Goal: Information Seeking & Learning: Learn about a topic

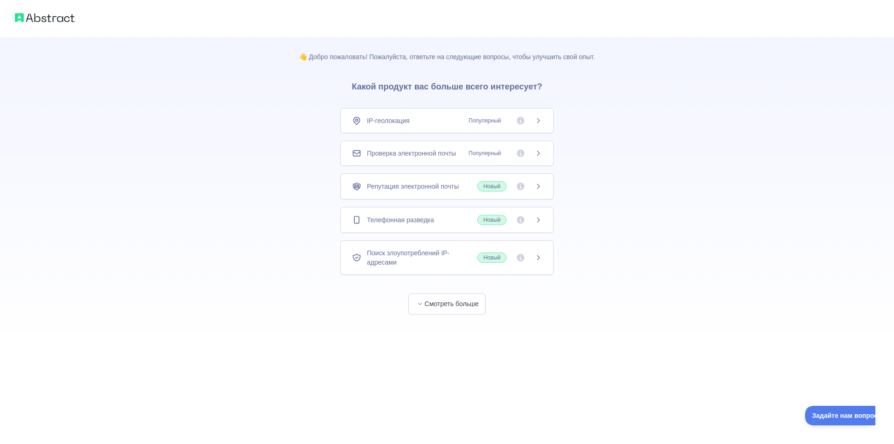
click at [539, 125] on span "Популярный" at bounding box center [502, 120] width 79 height 9
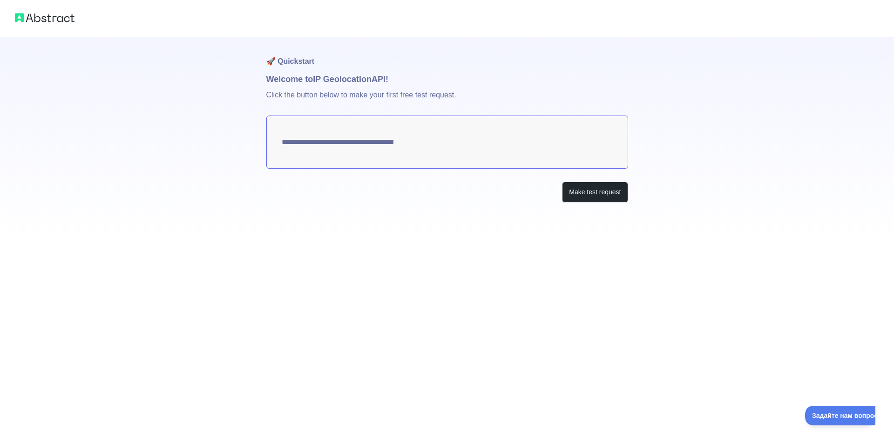
type textarea "**********"
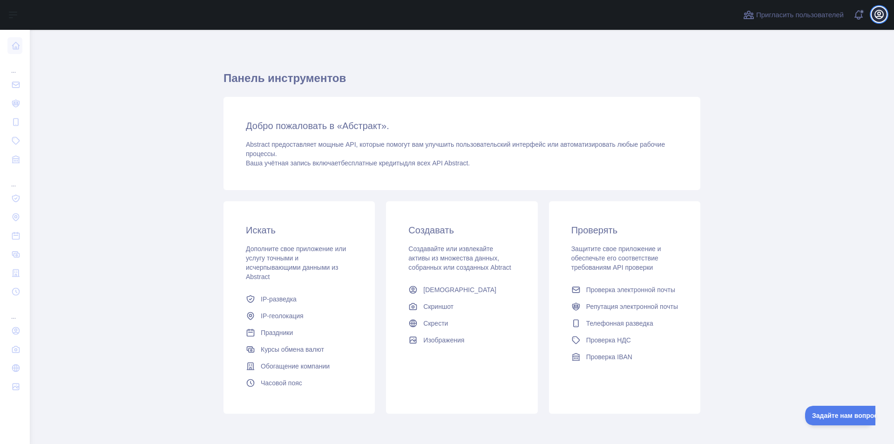
click at [881, 7] on button "Открыть меню пользователя" at bounding box center [878, 14] width 15 height 15
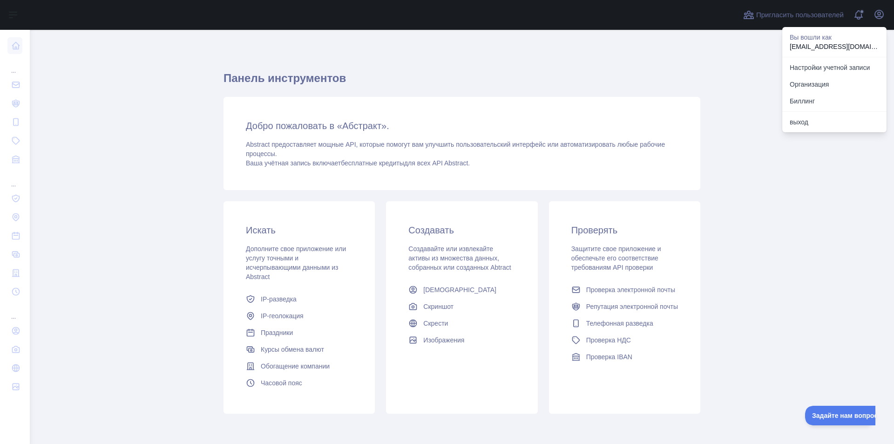
click at [815, 38] on font "Вы вошли как" at bounding box center [810, 37] width 42 height 7
click at [810, 57] on div "Настройки учетной записи Организация Биллинг" at bounding box center [834, 84] width 104 height 54
click at [811, 64] on font "Настройки учетной записи" at bounding box center [829, 67] width 80 height 7
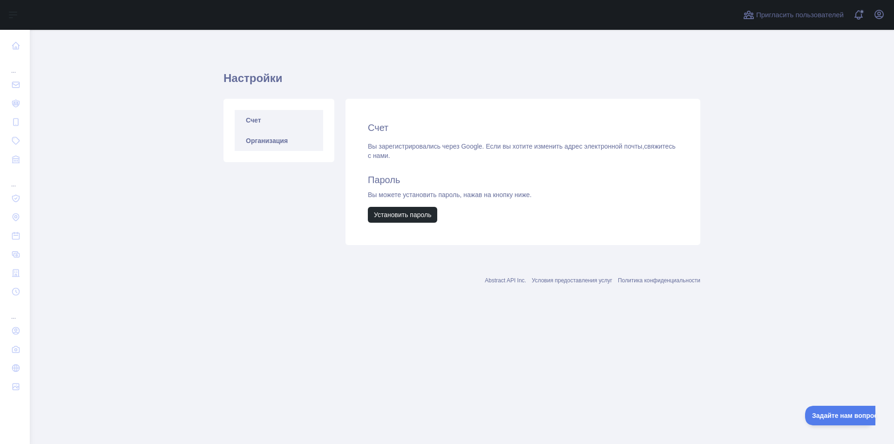
click at [258, 131] on link "Организация" at bounding box center [279, 140] width 88 height 20
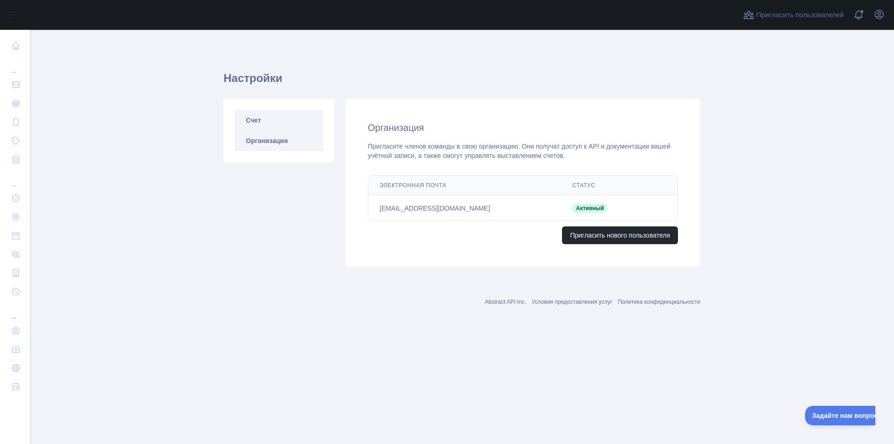
click at [261, 123] on link "Счет" at bounding box center [279, 120] width 88 height 20
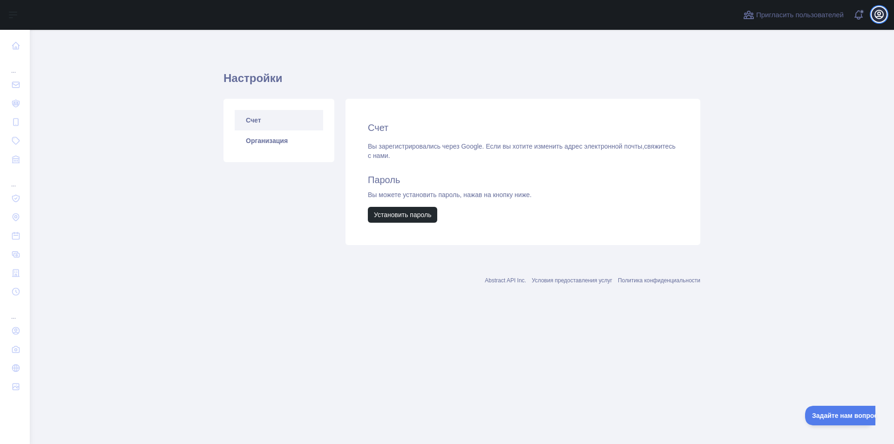
click at [880, 10] on icon "button" at bounding box center [879, 14] width 8 height 8
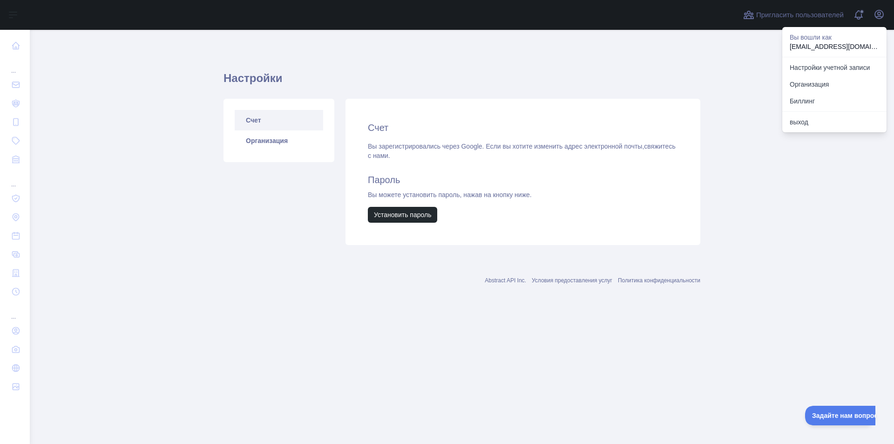
click at [738, 50] on main "Настройки Счет Организация Счет Вы зарегистрировались через Google. Если вы хот…" at bounding box center [462, 237] width 864 height 414
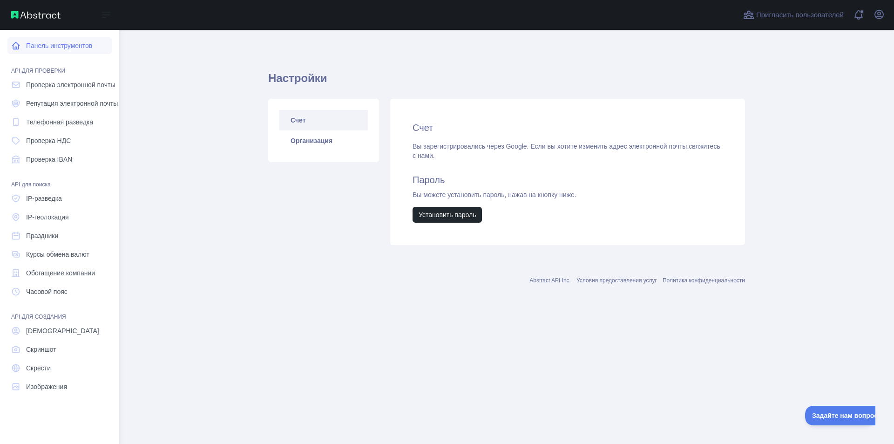
click at [22, 48] on link "Панель инструментов" at bounding box center [59, 45] width 104 height 17
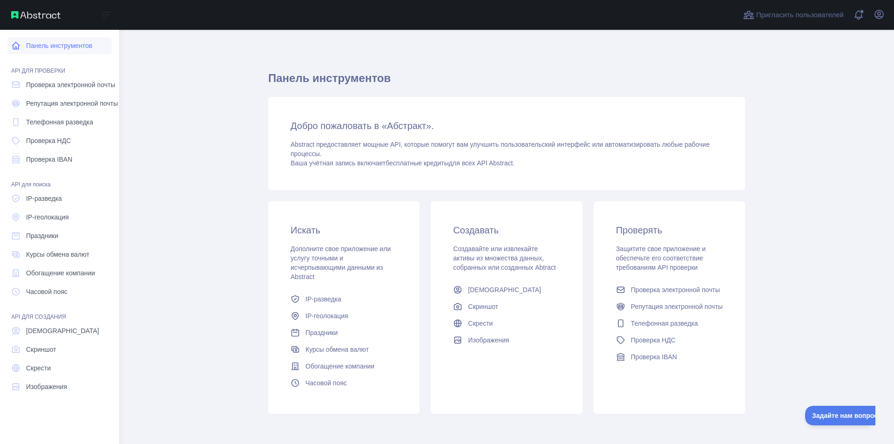
click at [62, 46] on font "Панель инструментов" at bounding box center [59, 45] width 66 height 7
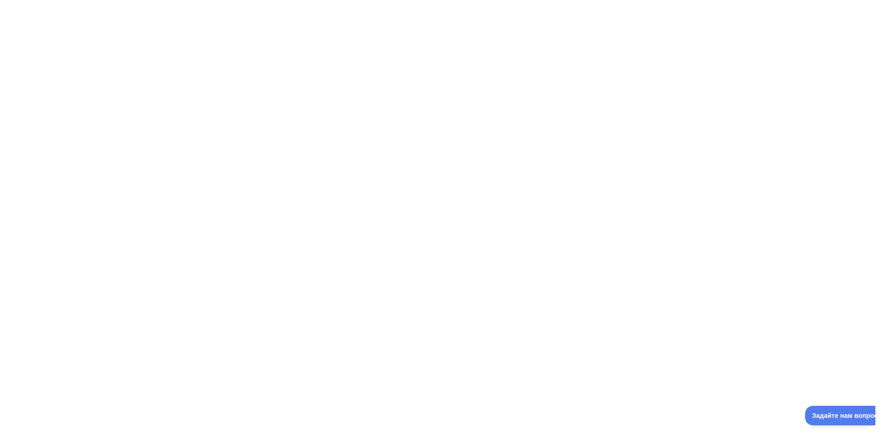
click at [183, 70] on div at bounding box center [447, 222] width 894 height 444
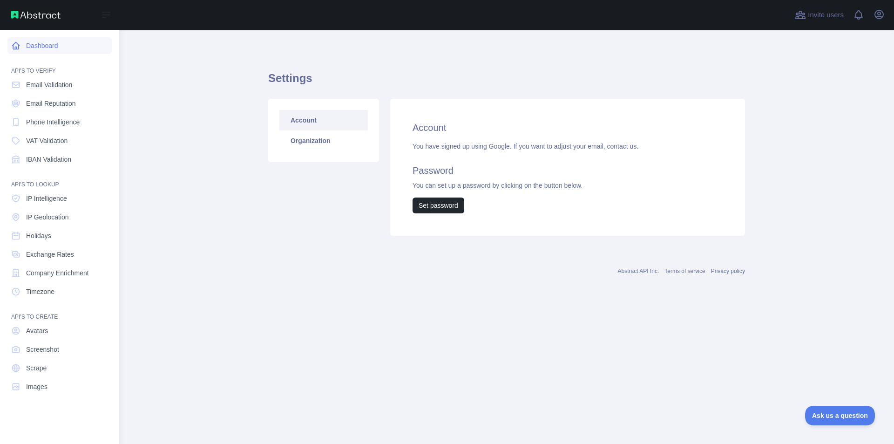
click at [16, 48] on icon at bounding box center [15, 45] width 9 height 9
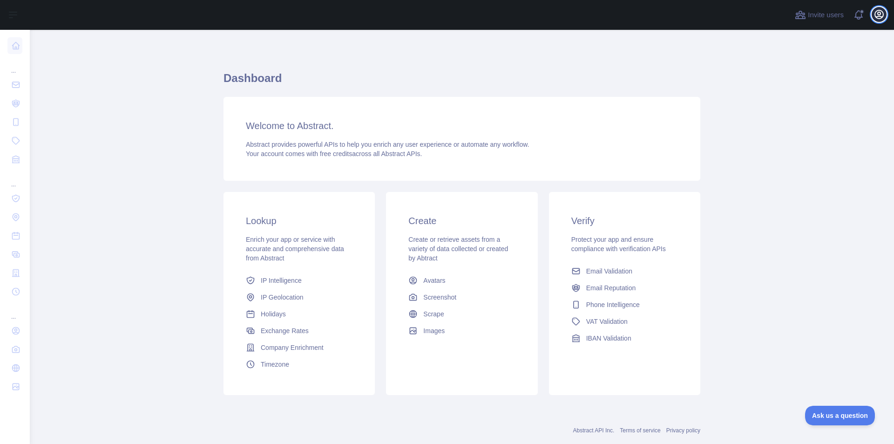
click at [875, 14] on icon "button" at bounding box center [879, 14] width 8 height 8
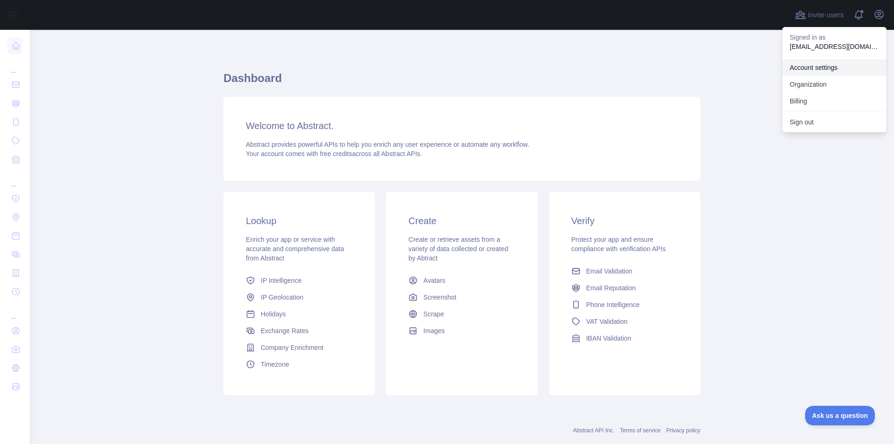
click at [813, 63] on link "Account settings" at bounding box center [834, 67] width 104 height 17
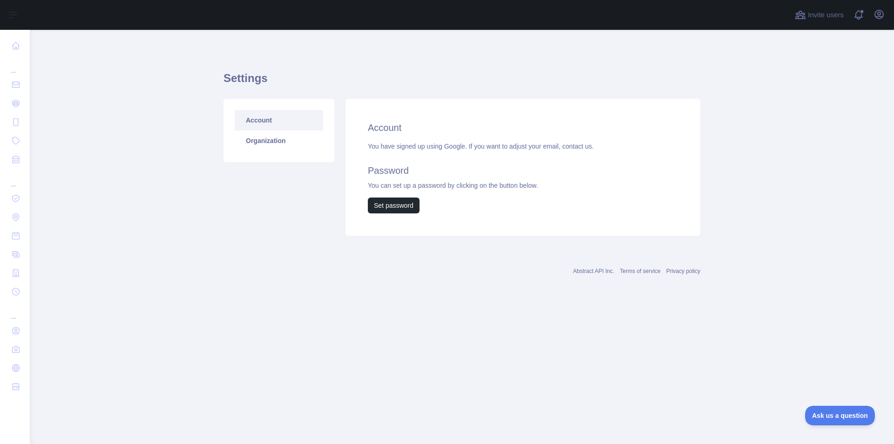
click at [403, 130] on h2 "Account" at bounding box center [523, 127] width 310 height 13
click at [276, 149] on link "Organization" at bounding box center [279, 140] width 88 height 20
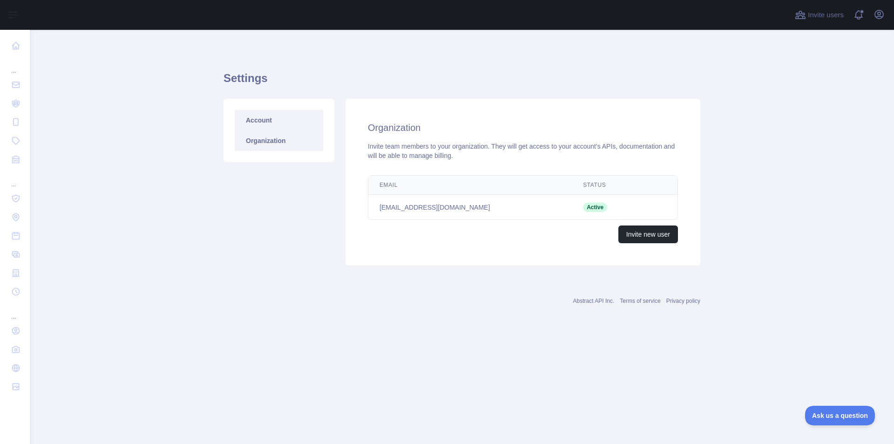
click at [275, 120] on link "Account" at bounding box center [279, 120] width 88 height 20
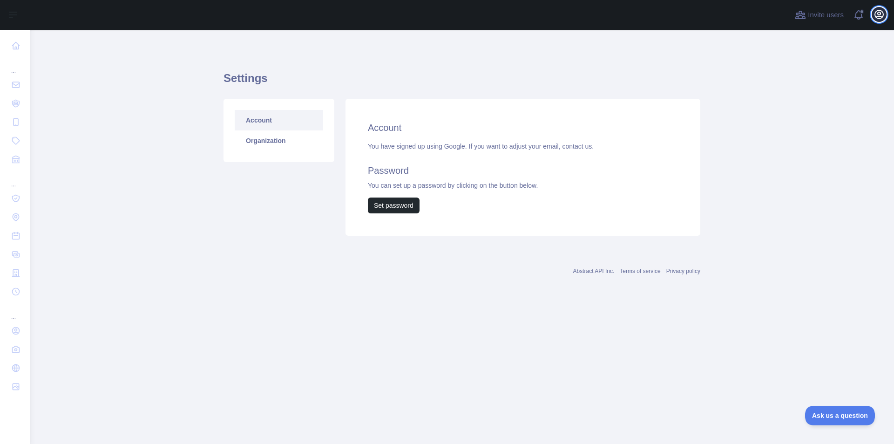
click at [882, 14] on icon "button" at bounding box center [878, 14] width 11 height 11
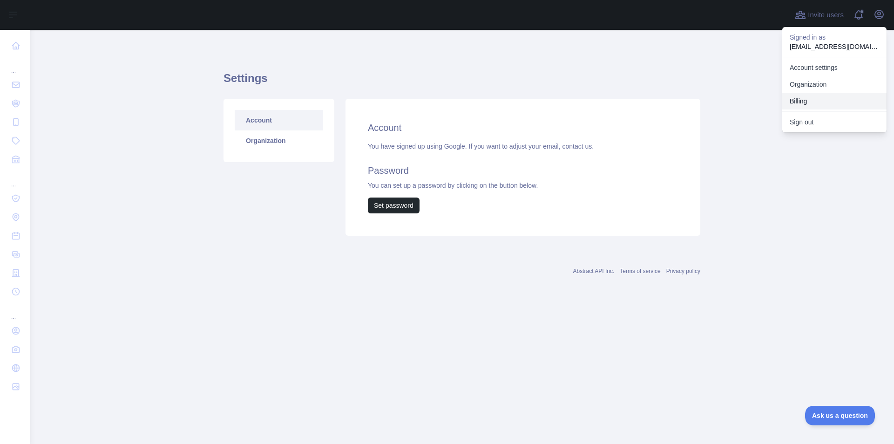
click at [818, 105] on button "Billing" at bounding box center [834, 101] width 104 height 17
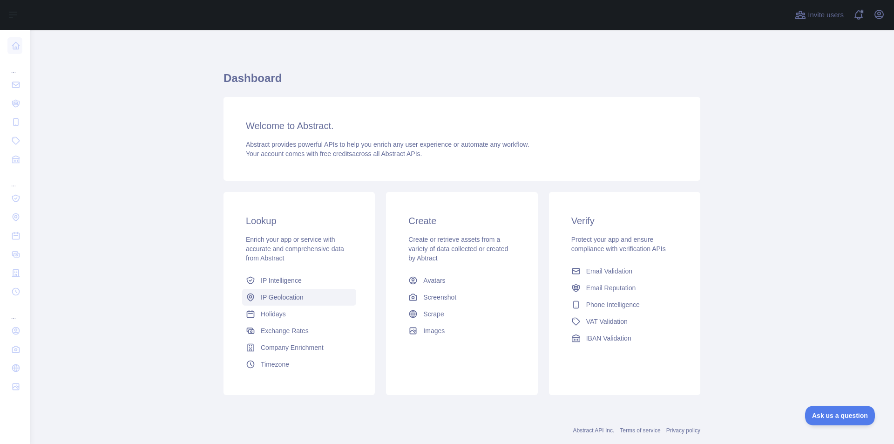
click at [293, 297] on span "IP Geolocation" at bounding box center [282, 296] width 43 height 9
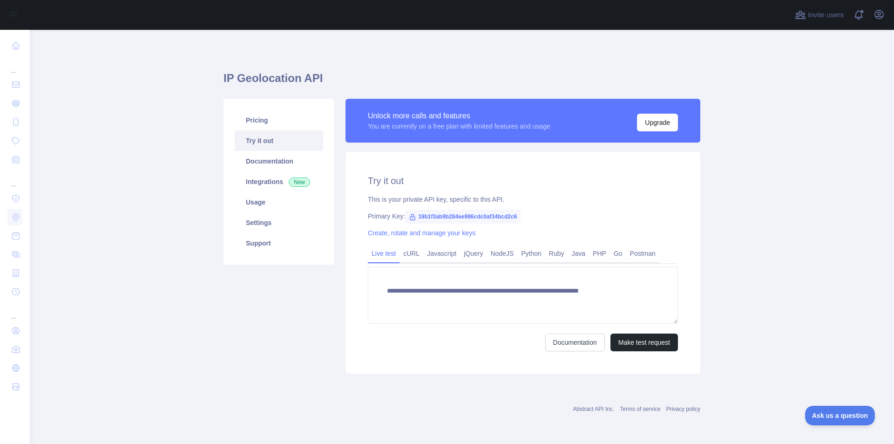
type textarea "**********"
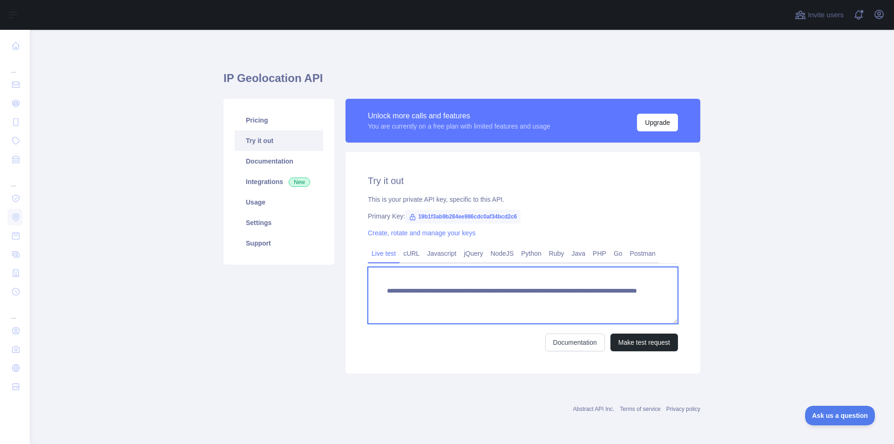
drag, startPoint x: 609, startPoint y: 301, endPoint x: 385, endPoint y: 287, distance: 225.3
click at [385, 287] on textarea "**********" at bounding box center [523, 295] width 310 height 57
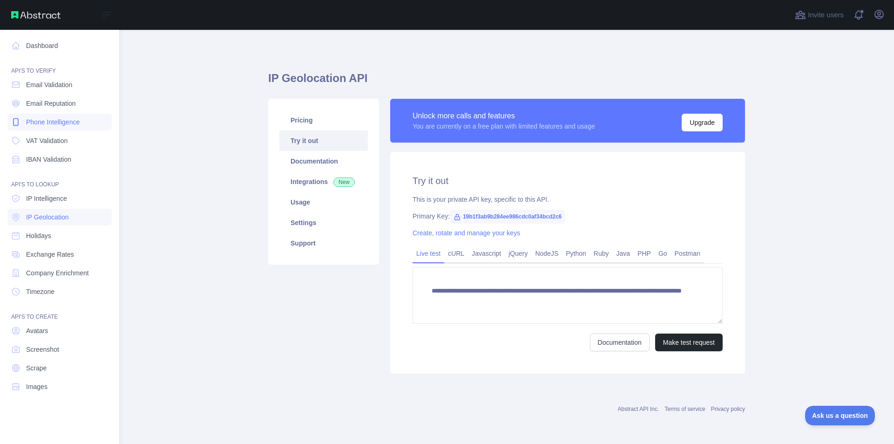
click at [53, 130] on link "Phone Intelligence" at bounding box center [59, 122] width 104 height 17
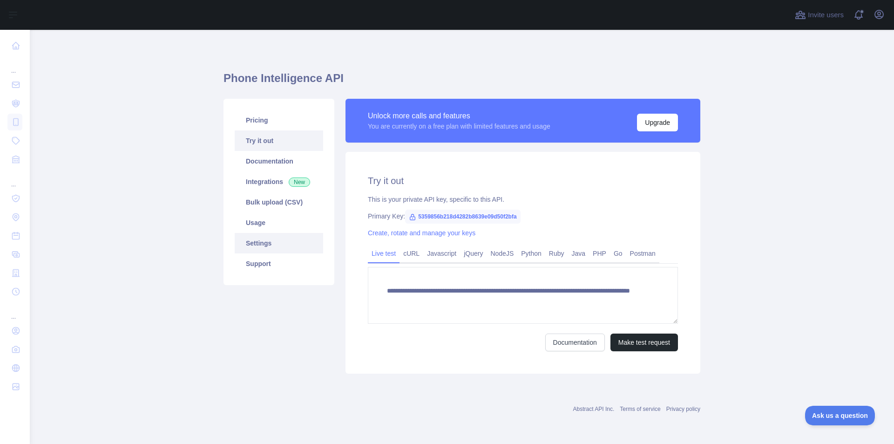
click at [268, 242] on link "Settings" at bounding box center [279, 243] width 88 height 20
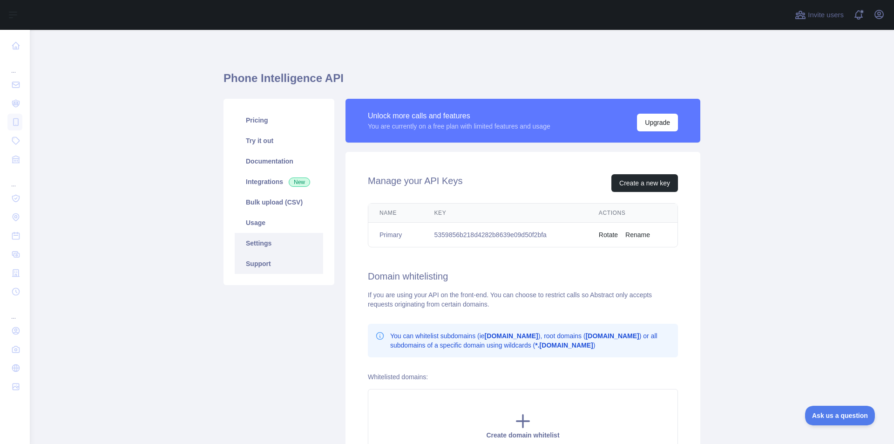
click at [262, 270] on link "Support" at bounding box center [279, 263] width 88 height 20
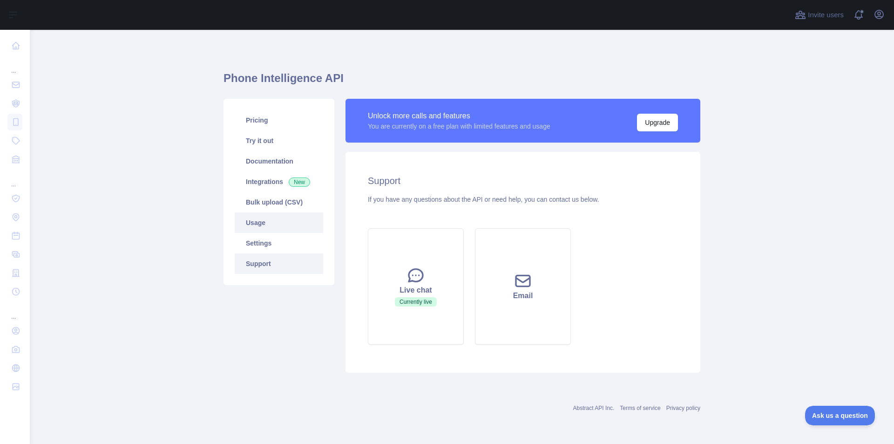
click at [258, 228] on link "Usage" at bounding box center [279, 222] width 88 height 20
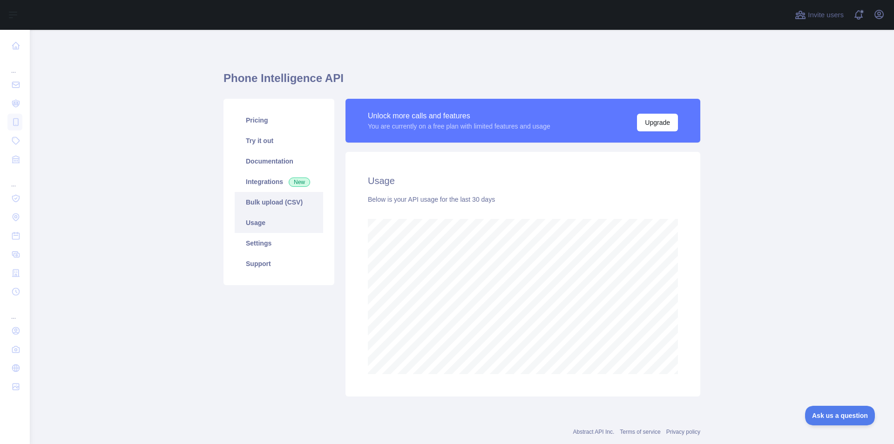
scroll to position [414, 857]
click at [249, 197] on link "Bulk upload (CSV)" at bounding box center [279, 202] width 88 height 20
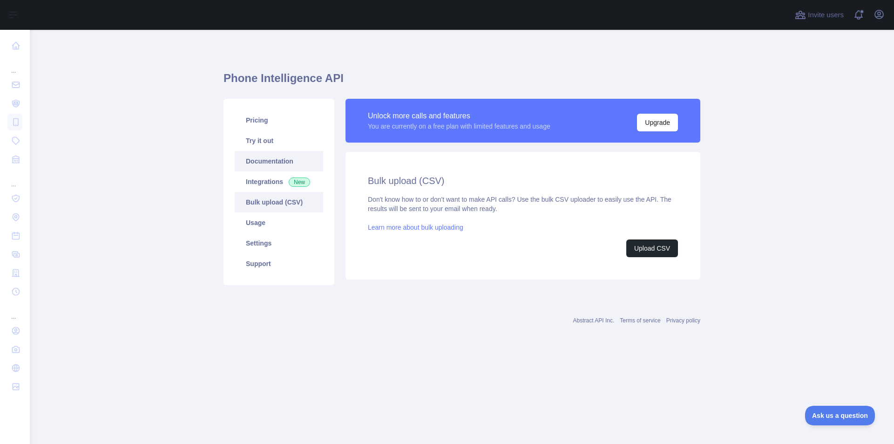
click at [251, 164] on link "Documentation" at bounding box center [279, 161] width 88 height 20
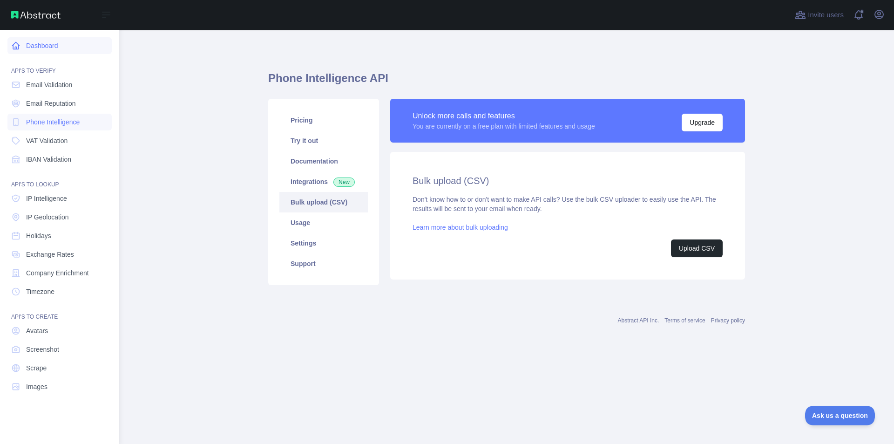
click at [12, 40] on link "Dashboard" at bounding box center [59, 45] width 104 height 17
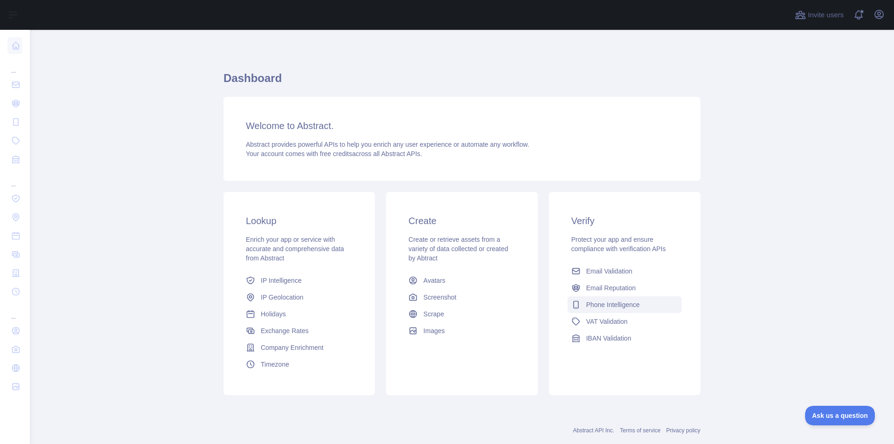
click at [588, 307] on span "Phone Intelligence" at bounding box center [613, 304] width 54 height 9
click at [265, 279] on span "IP Intelligence" at bounding box center [281, 280] width 41 height 9
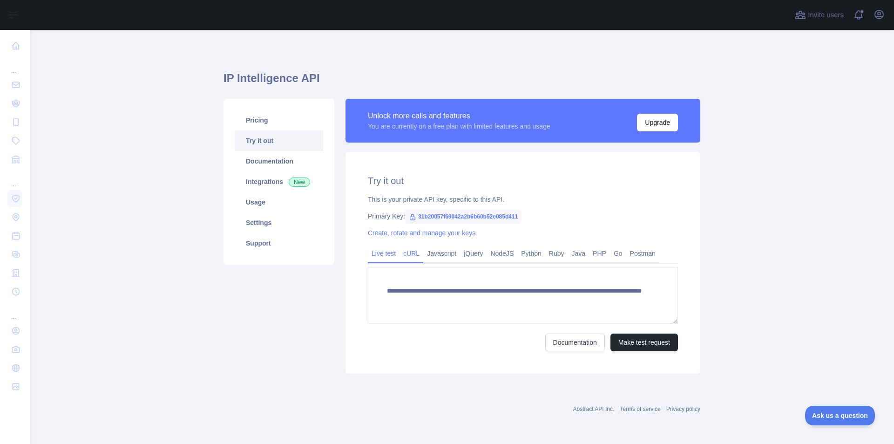
click at [407, 255] on link "cURL" at bounding box center [411, 253] width 24 height 15
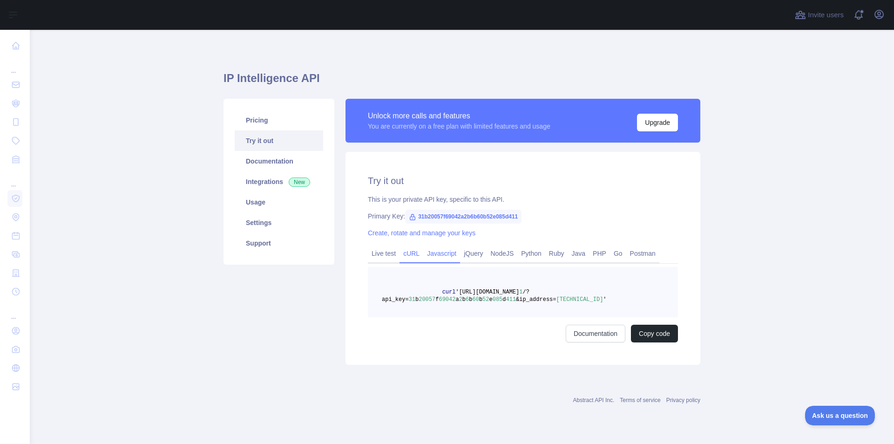
click at [438, 254] on link "Javascript" at bounding box center [441, 253] width 37 height 15
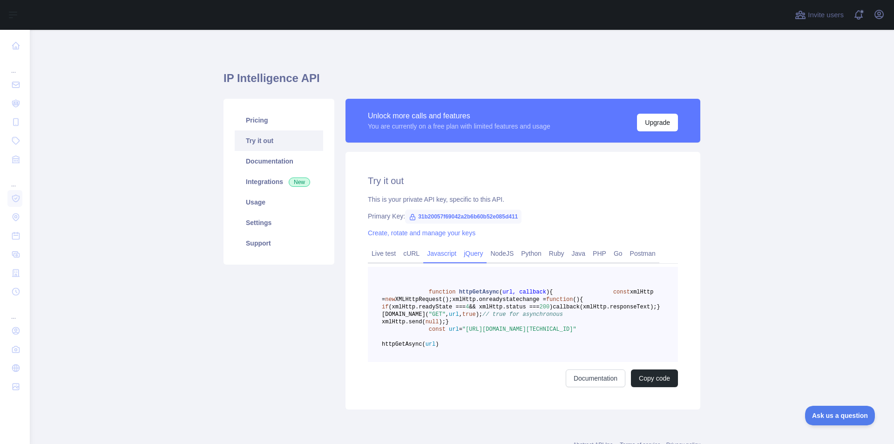
click at [460, 248] on link "jQuery" at bounding box center [473, 253] width 27 height 15
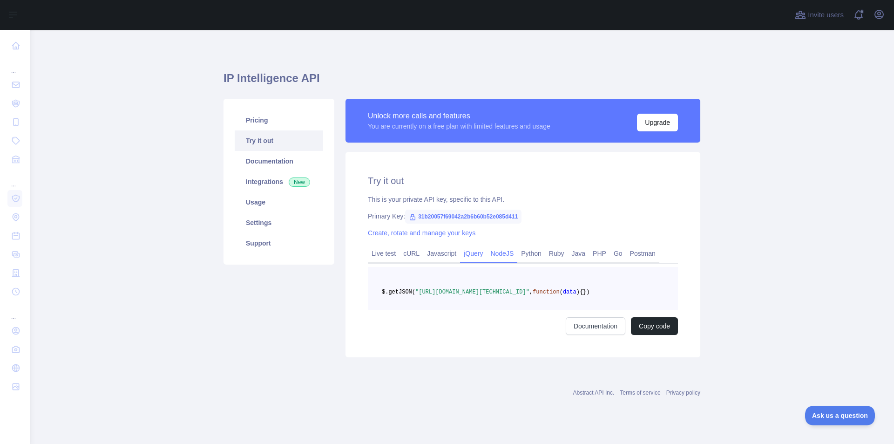
click at [495, 251] on link "NodeJS" at bounding box center [501, 253] width 31 height 15
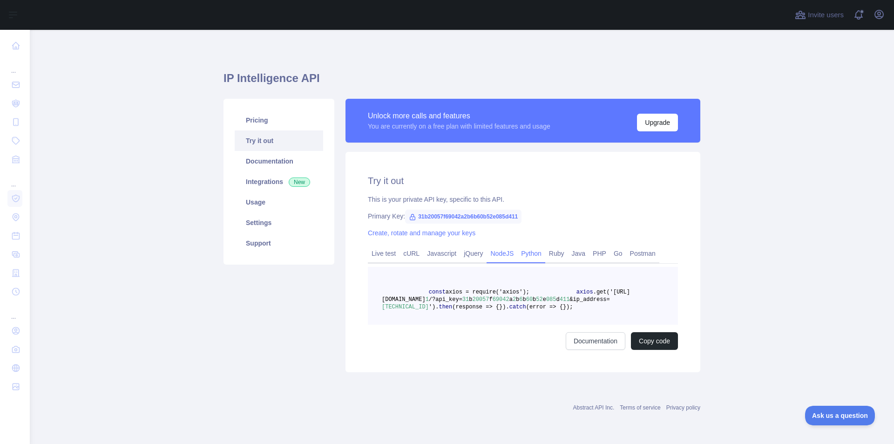
click at [527, 252] on link "Python" at bounding box center [531, 253] width 28 height 15
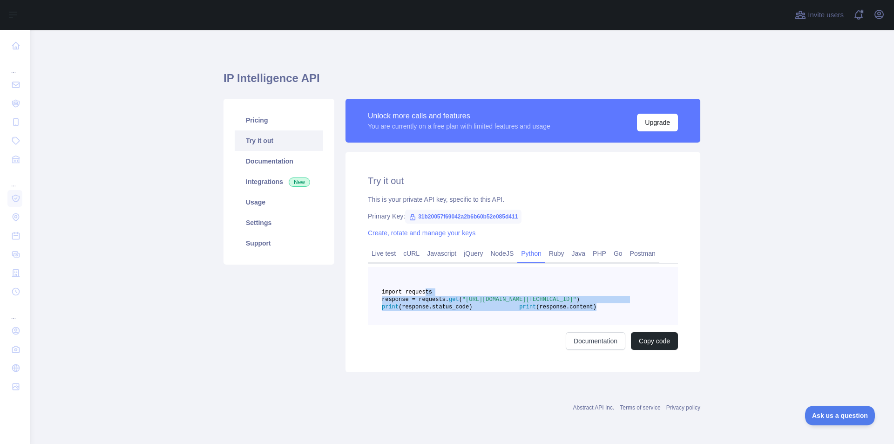
drag, startPoint x: 499, startPoint y: 330, endPoint x: 418, endPoint y: 289, distance: 91.2
click at [418, 289] on pre "import requests response = requests. get ( "[URL][DOMAIN_NAME][TECHNICAL_ID]" )…" at bounding box center [523, 296] width 310 height 58
copy code "import requests response = requests. get ( "[URL][DOMAIN_NAME][TECHNICAL_ID]" )…"
click at [881, 15] on icon "button" at bounding box center [878, 14] width 11 height 11
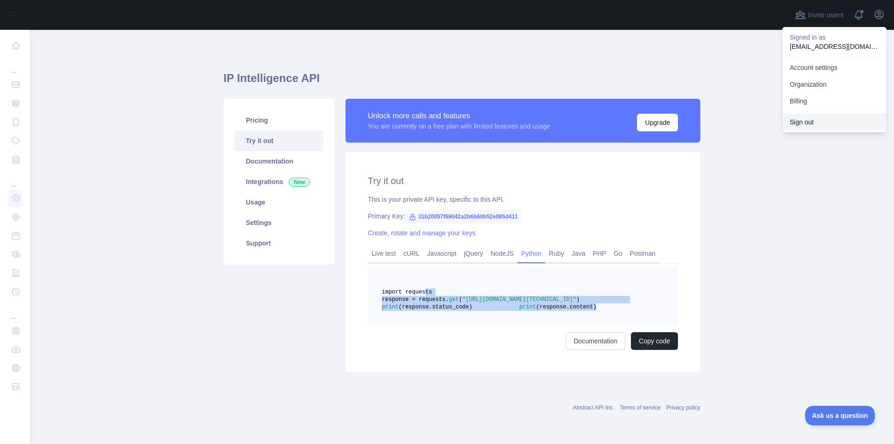
click at [810, 124] on button "Sign out" at bounding box center [834, 122] width 104 height 17
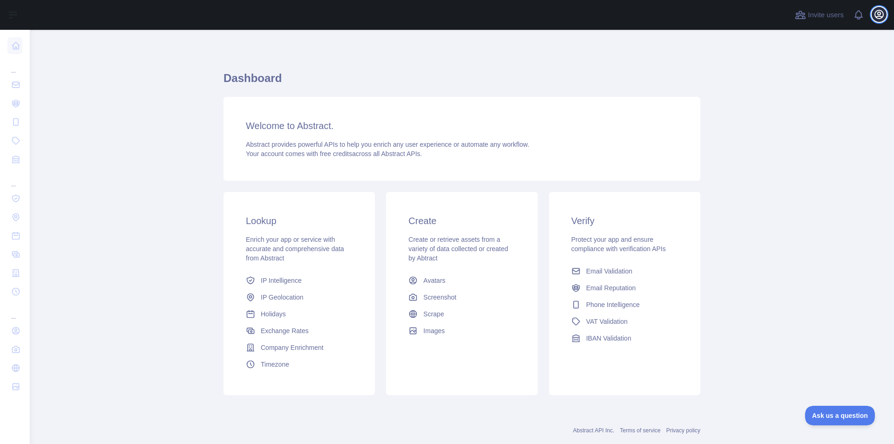
click at [882, 19] on icon "button" at bounding box center [878, 14] width 11 height 11
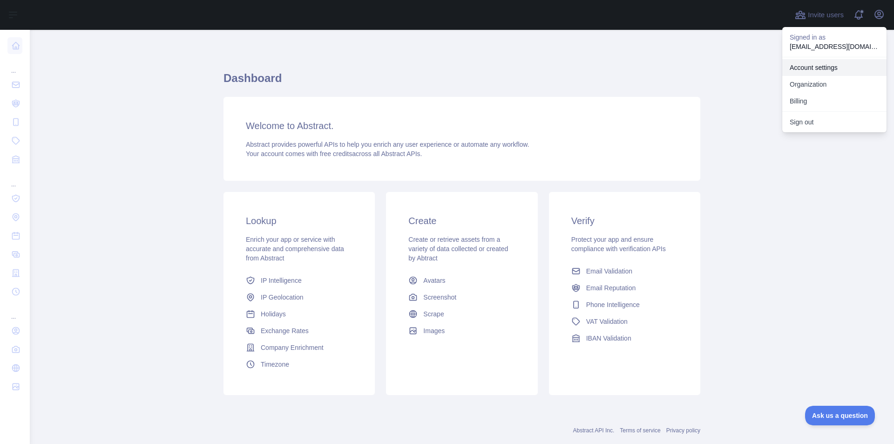
click at [786, 66] on link "Account settings" at bounding box center [834, 67] width 104 height 17
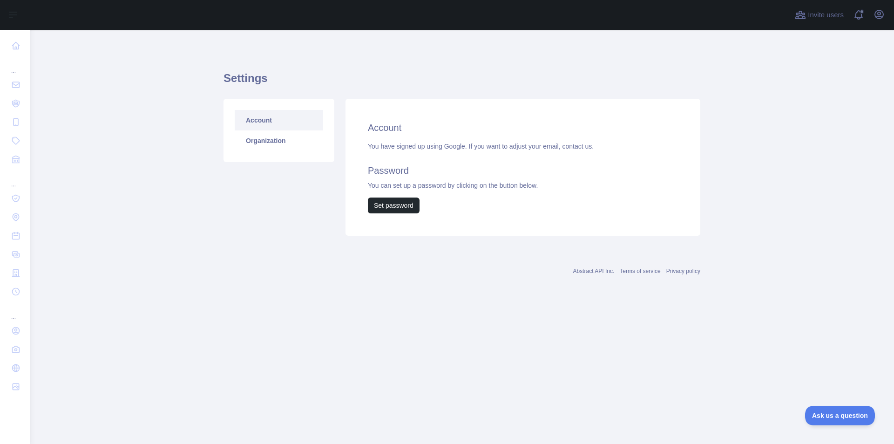
click at [884, 3] on div "Invite users View notifications Open user menu" at bounding box center [840, 15] width 94 height 30
click at [875, 14] on icon "button" at bounding box center [879, 14] width 8 height 8
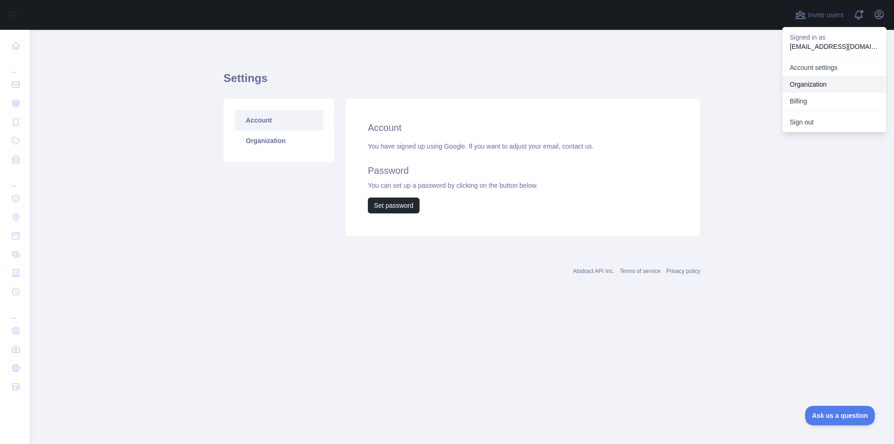
click at [822, 88] on link "Organization" at bounding box center [834, 84] width 104 height 17
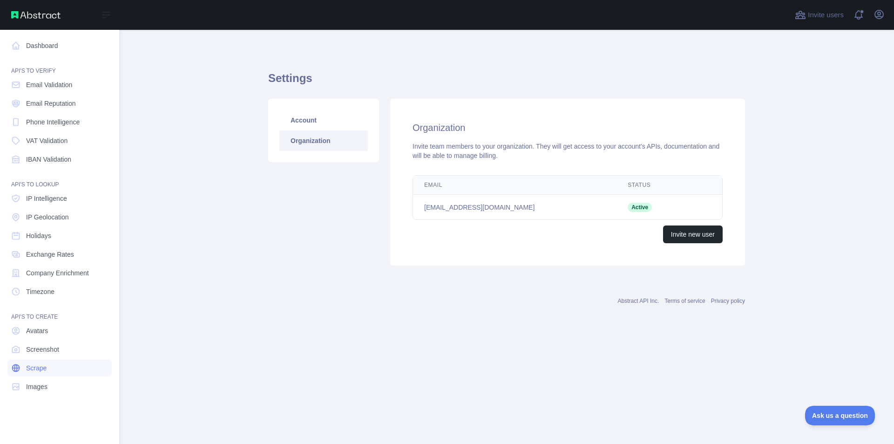
click at [34, 364] on span "Scrape" at bounding box center [36, 367] width 20 height 9
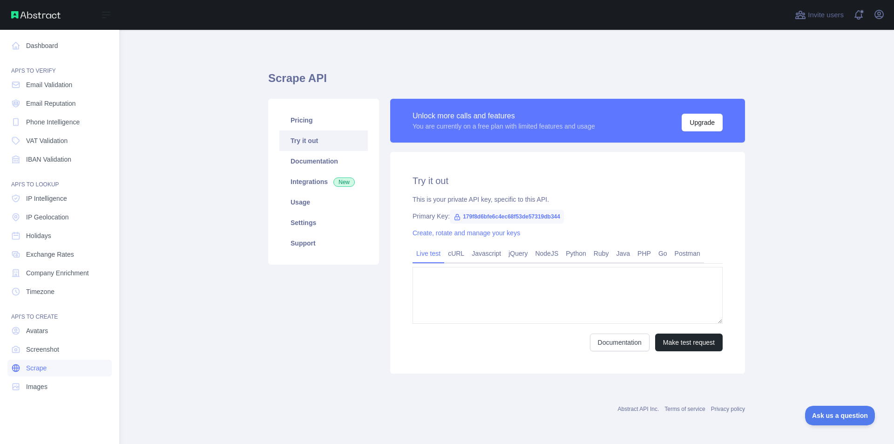
type textarea "**********"
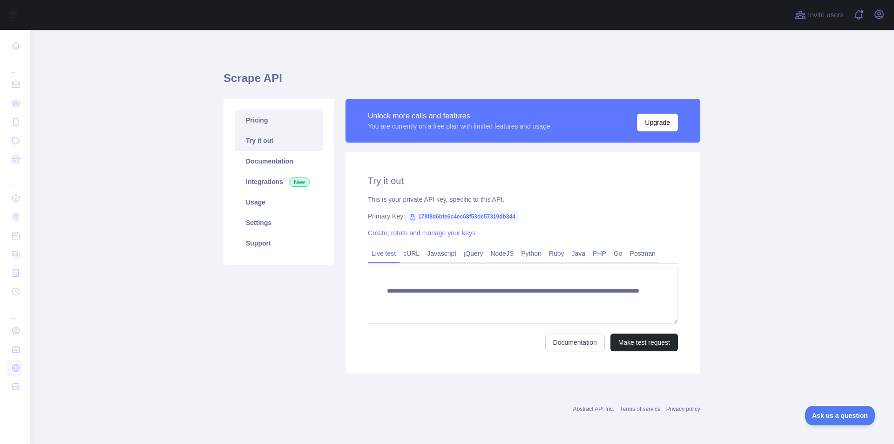
click at [247, 125] on link "Pricing" at bounding box center [279, 120] width 88 height 20
